Goal: Task Accomplishment & Management: Complete application form

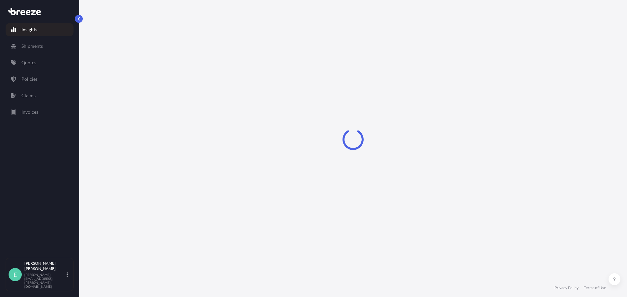
select select "2025"
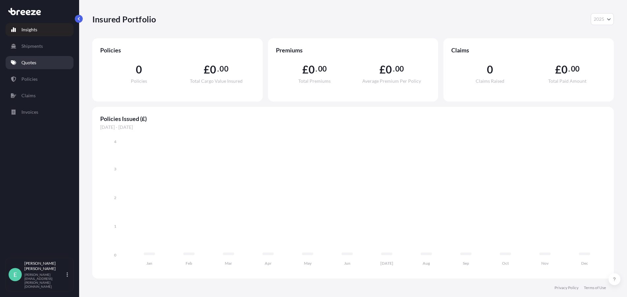
click at [33, 61] on p "Quotes" at bounding box center [28, 62] width 15 height 7
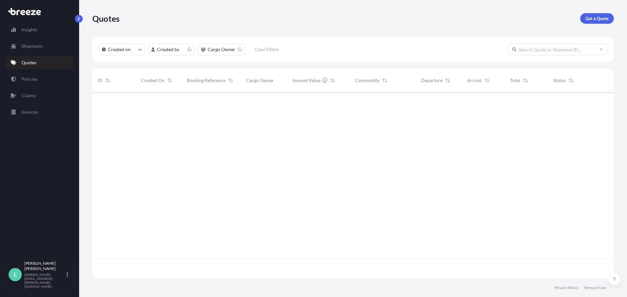
scroll to position [185, 516]
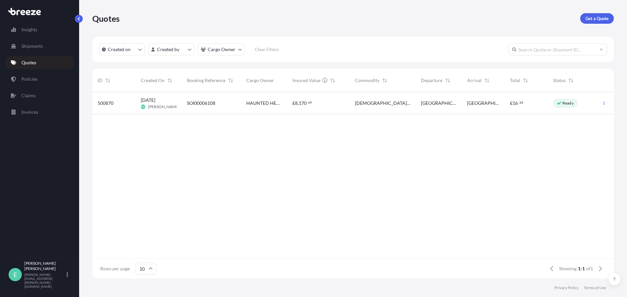
click at [201, 103] on span "SOI00006108" at bounding box center [201, 103] width 28 height 7
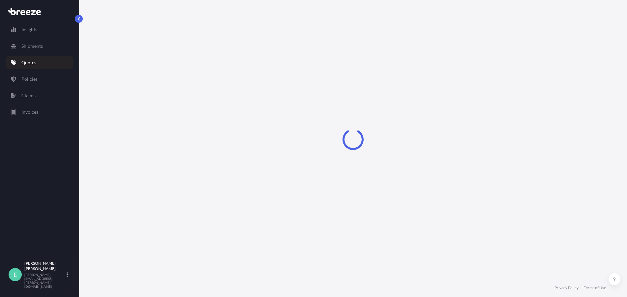
select select "Road"
select select "1"
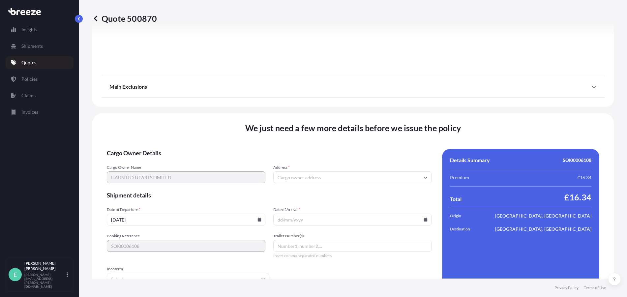
scroll to position [749, 0]
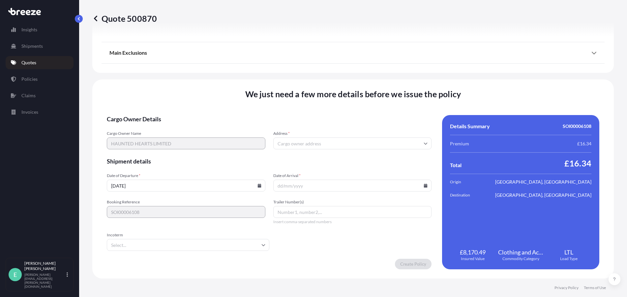
click at [348, 143] on input "Address *" at bounding box center [352, 143] width 159 height 12
click at [352, 185] on input "Date of Arrival *" at bounding box center [352, 186] width 159 height 12
click at [424, 187] on icon at bounding box center [426, 186] width 4 height 4
click at [361, 152] on button "31" at bounding box center [356, 148] width 11 height 11
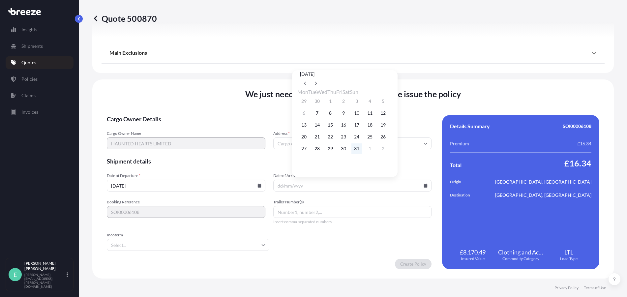
type input "[DATE]"
click at [361, 212] on input "Trailer Number(s)" at bounding box center [352, 212] width 159 height 12
